Goal: Go to known website: Access a specific website the user already knows

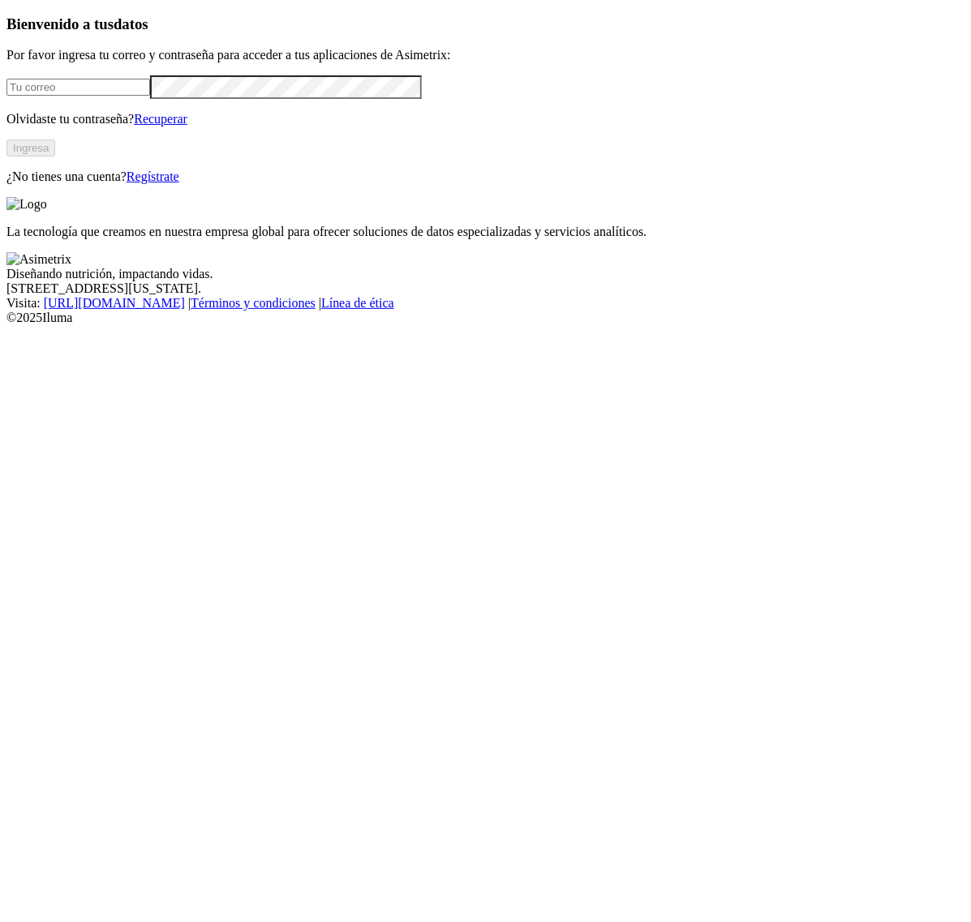
type input "[EMAIL_ADDRESS][PERSON_NAME][DOMAIN_NAME]"
click at [55, 157] on button "Ingresa" at bounding box center [30, 148] width 49 height 17
